Goal: Transaction & Acquisition: Purchase product/service

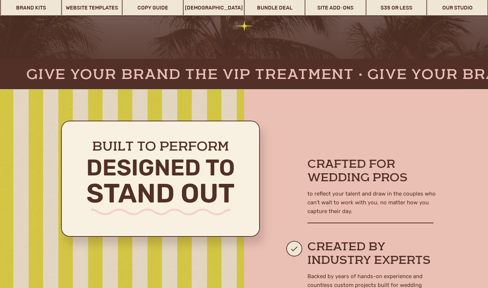
scroll to position [306, 0]
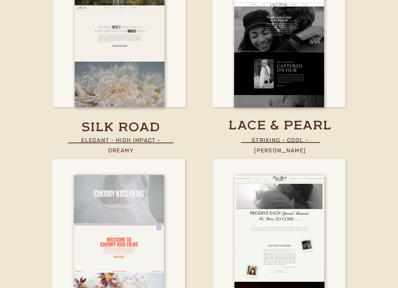
scroll to position [2528, 0]
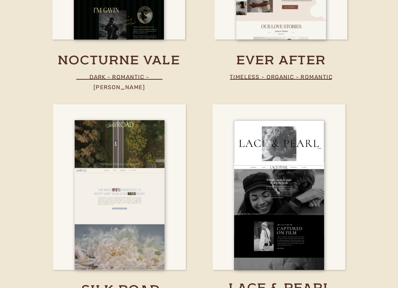
click at [281, 61] on h3 "ever after" at bounding box center [281, 61] width 176 height 16
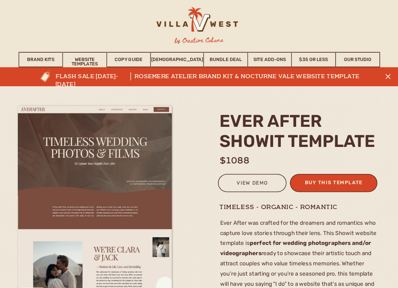
click at [314, 186] on div "buy this template" at bounding box center [334, 183] width 65 height 11
